Goal: Information Seeking & Learning: Learn about a topic

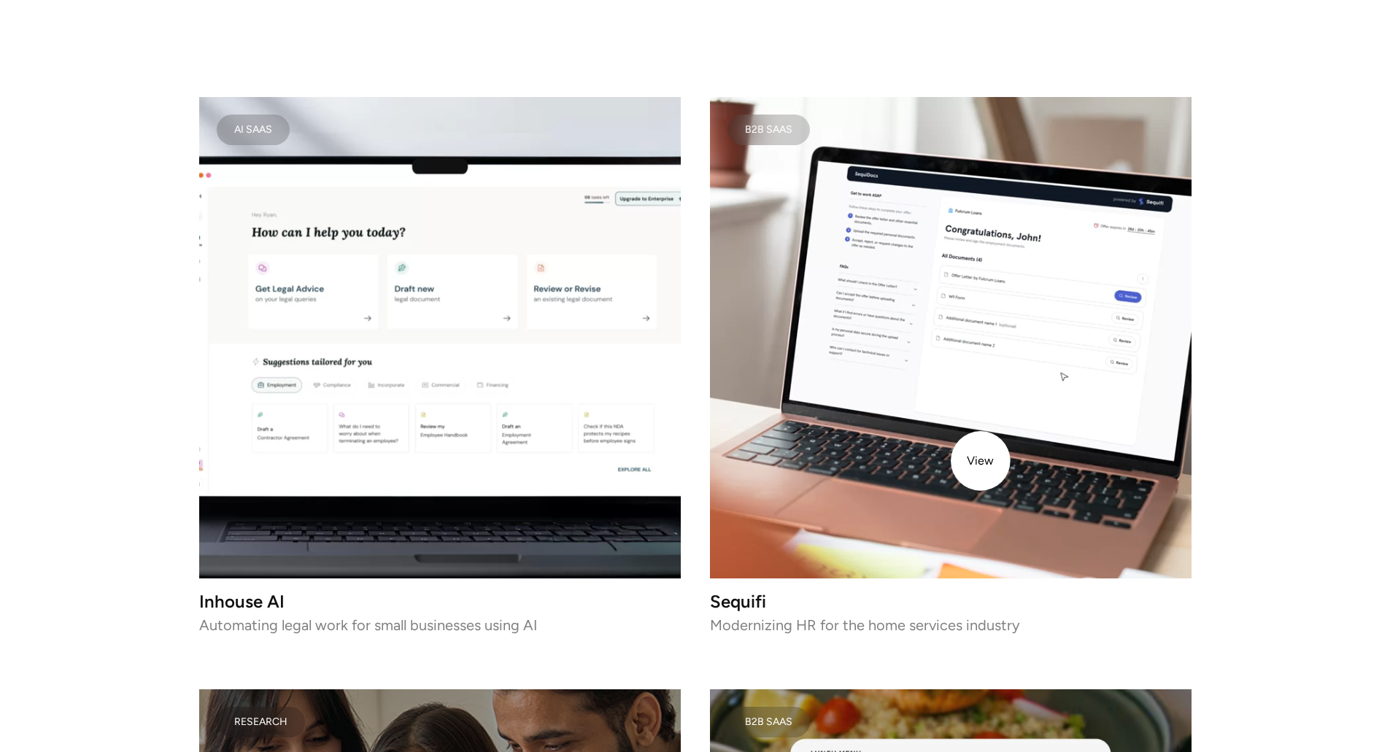
scroll to position [1706, 0]
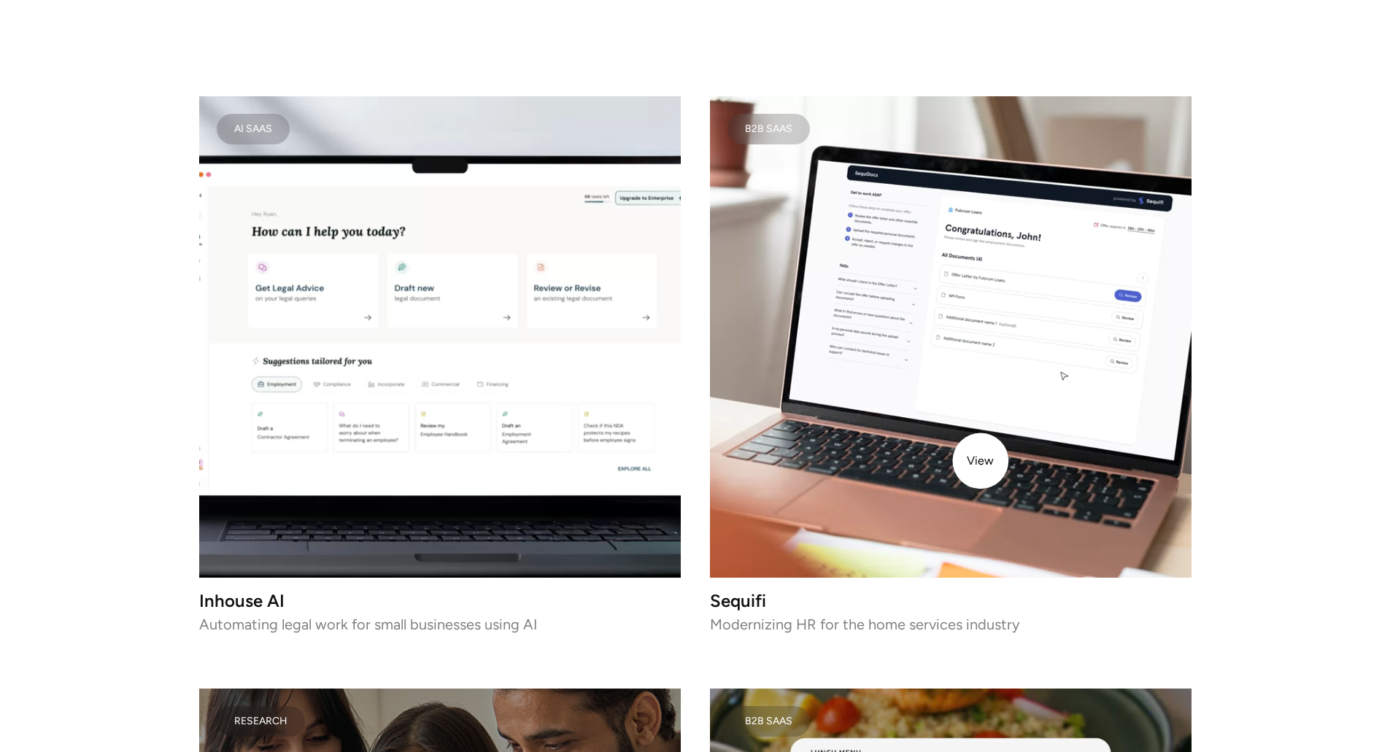
click at [981, 461] on video at bounding box center [951, 337] width 482 height 482
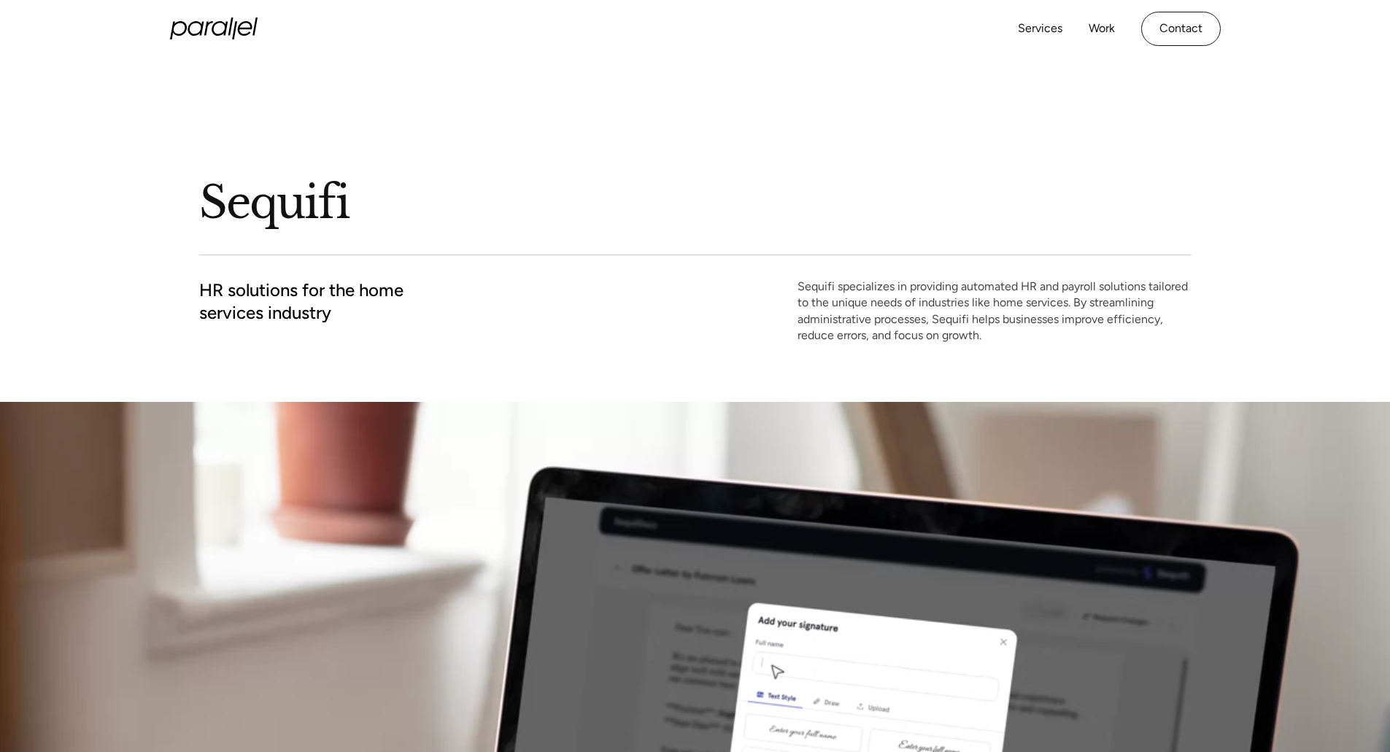
click at [250, 196] on h1 "Sequifi" at bounding box center [491, 202] width 584 height 57
copy h1 "Sequifi"
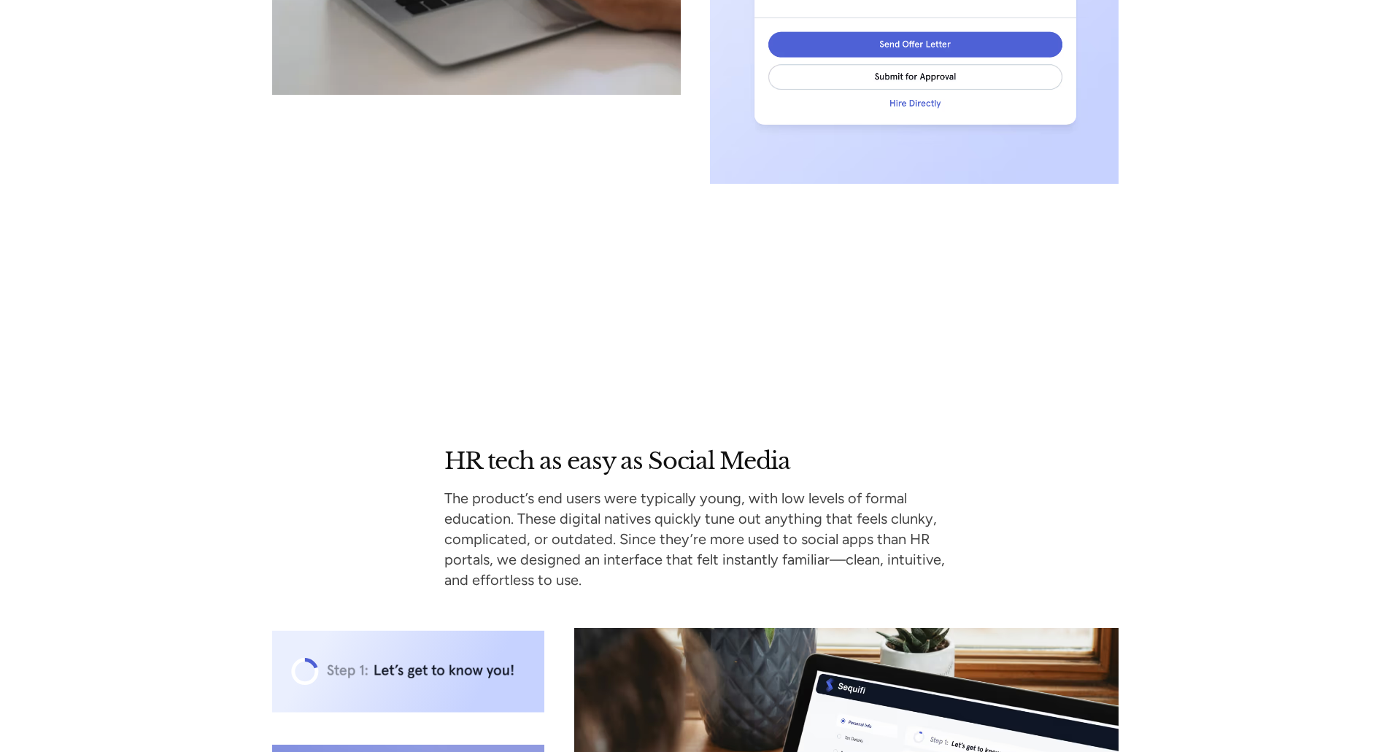
scroll to position [4056, 0]
